Goal: Understand process/instructions

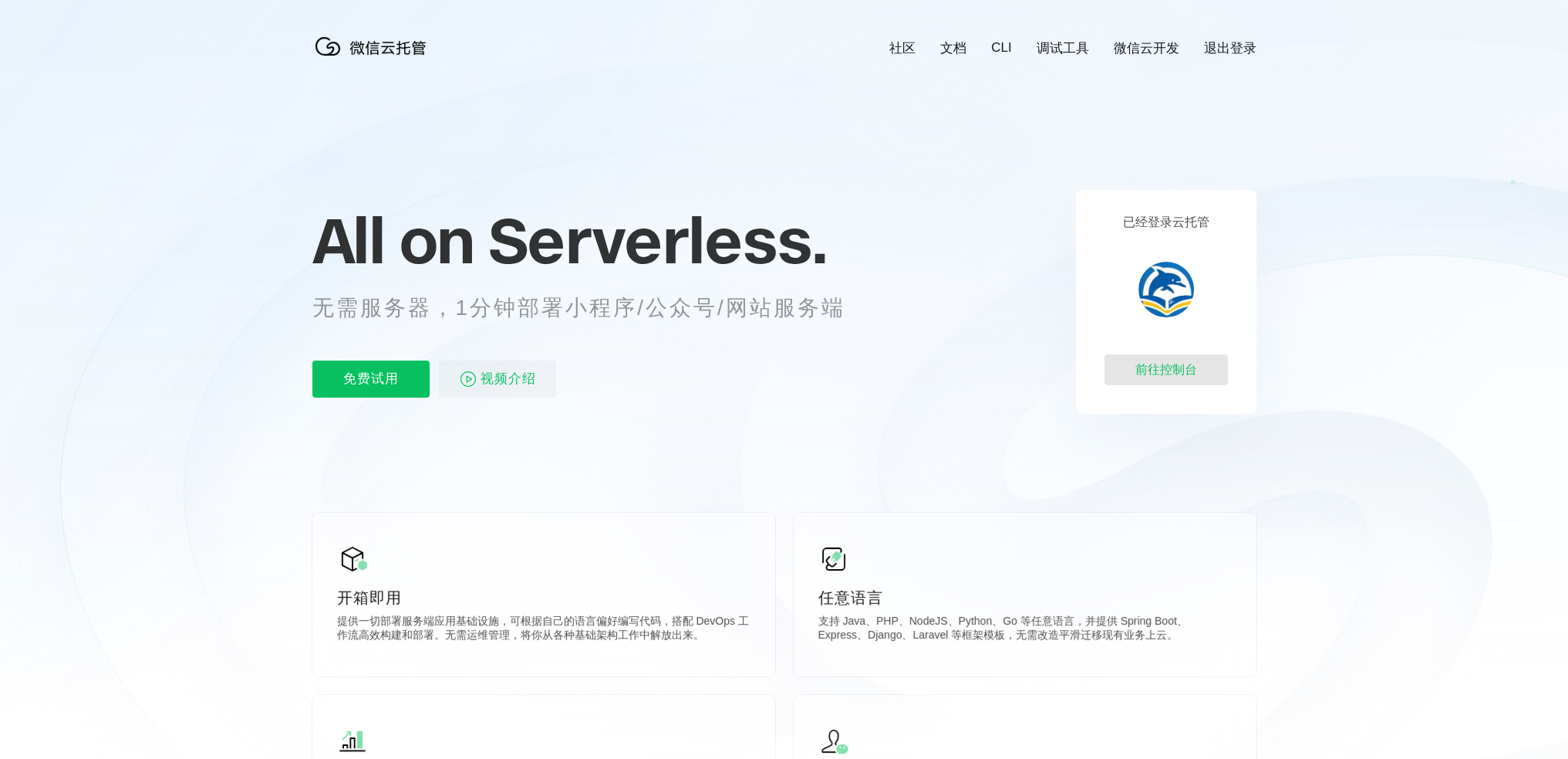
scroll to position [0, 2743]
click at [1157, 368] on div "前往控制台" at bounding box center [1166, 370] width 123 height 31
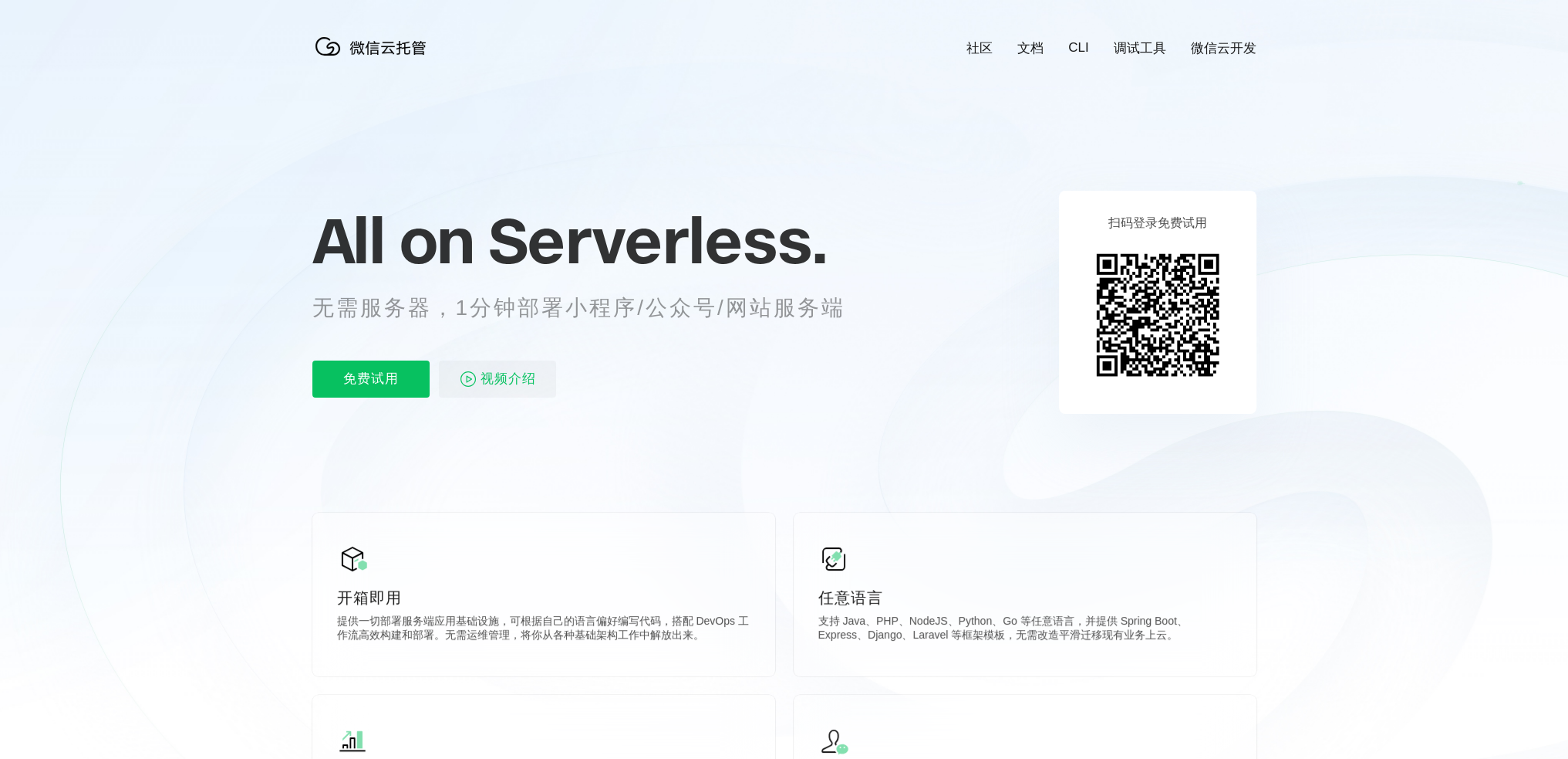
scroll to position [0, 2743]
drag, startPoint x: 1024, startPoint y: 590, endPoint x: 1214, endPoint y: 656, distance: 201.1
click at [1214, 656] on div "任意语言 支持 Java、PHP、NodeJS、Python、Go 等任意语言，并提供 Spring Boot、Express、Django、Laravel …" at bounding box center [1025, 594] width 463 height 164
click at [1199, 643] on p "支持 Java、PHP、NodeJS、Python、Go 等任意语言，并提供 Spring Boot、Express、Django、Laravel 等框架模板…" at bounding box center [1026, 629] width 414 height 31
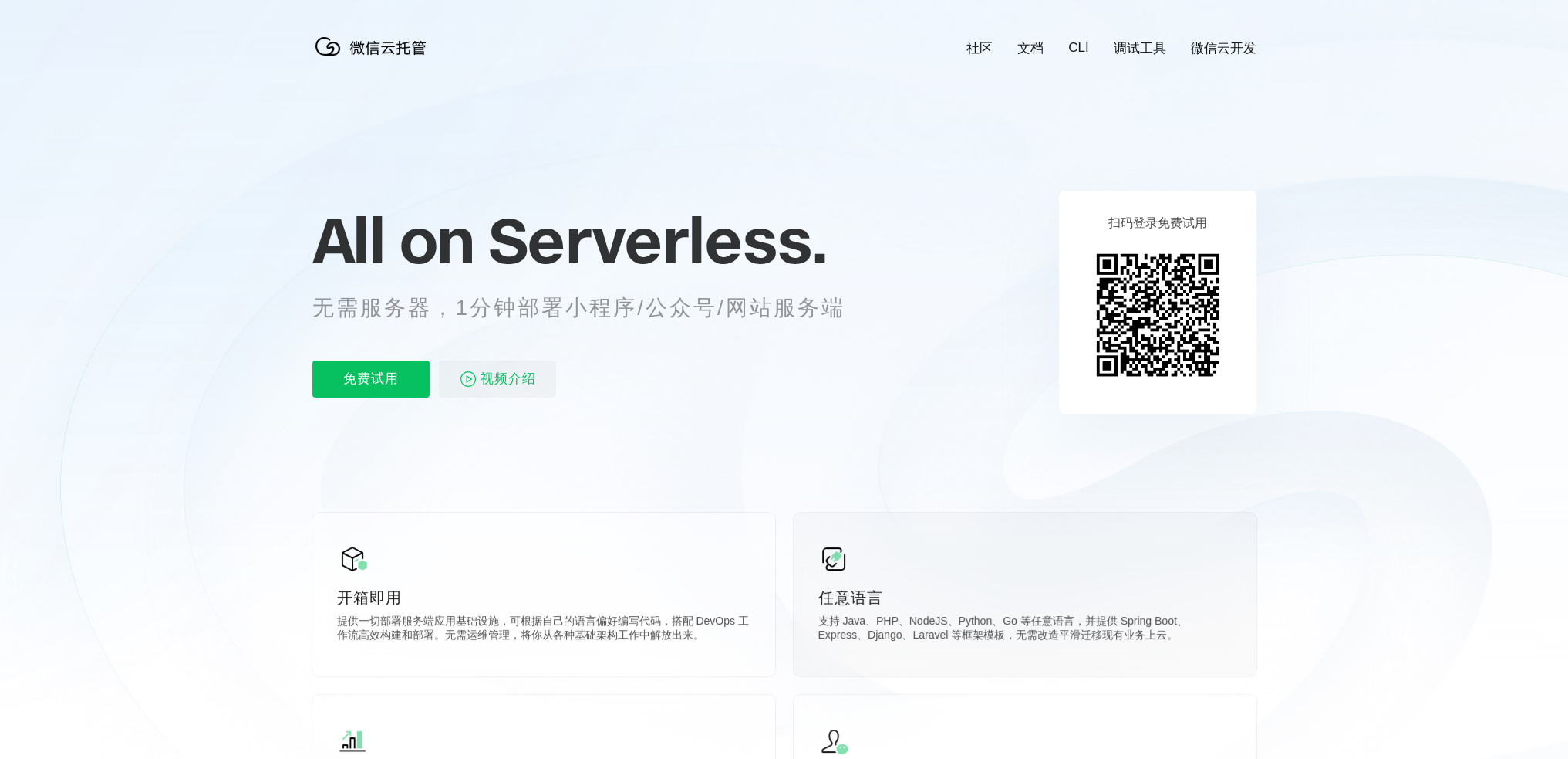
click at [1199, 643] on p "支持 Java、PHP、NodeJS、Python、Go 等任意语言，并提供 Spring Boot、Express、Django、Laravel 等框架模板…" at bounding box center [1026, 629] width 414 height 31
click at [1206, 641] on p "支持 Java、PHP、NodeJS、Python、Go 等任意语言，并提供 Spring Boot、Express、Django、Laravel 等框架模板…" at bounding box center [1026, 629] width 414 height 31
